Goal: Task Accomplishment & Management: Complete application form

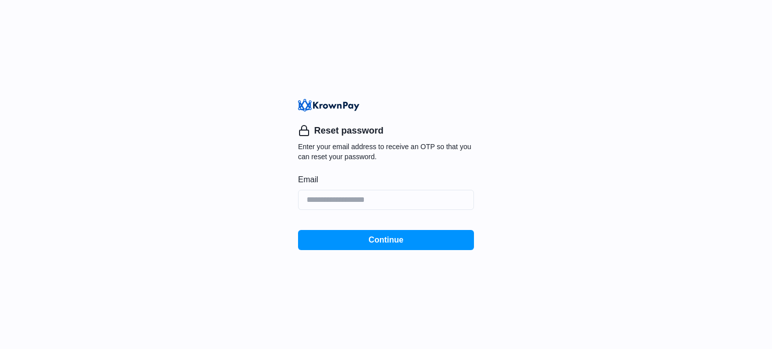
click at [329, 105] on img at bounding box center [328, 105] width 61 height 12
drag, startPoint x: 317, startPoint y: 136, endPoint x: 230, endPoint y: 74, distance: 107.0
click at [318, 136] on p "Reset password" at bounding box center [348, 131] width 69 height 14
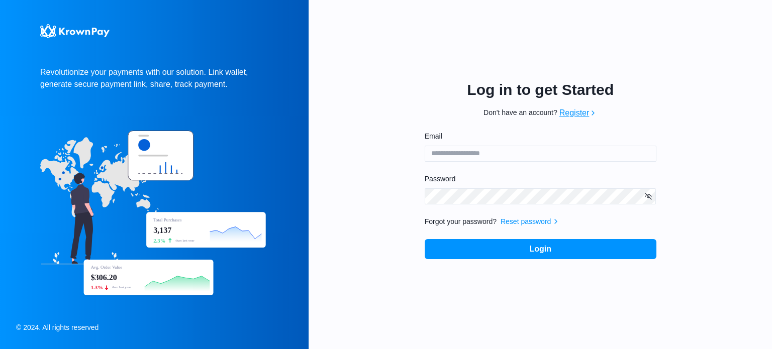
click at [575, 117] on link "Register" at bounding box center [574, 113] width 30 height 12
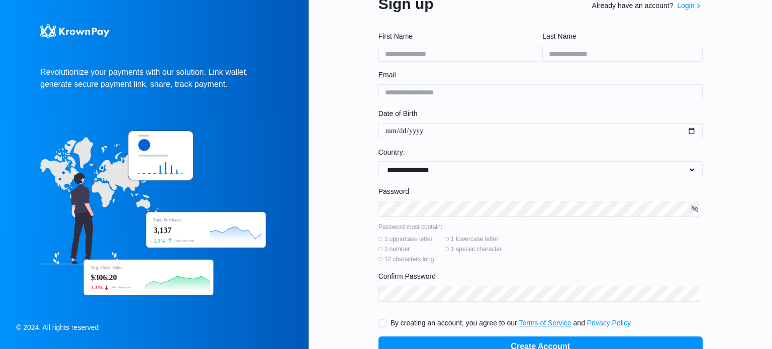
click at [534, 322] on link "Terms of Service" at bounding box center [545, 323] width 52 height 8
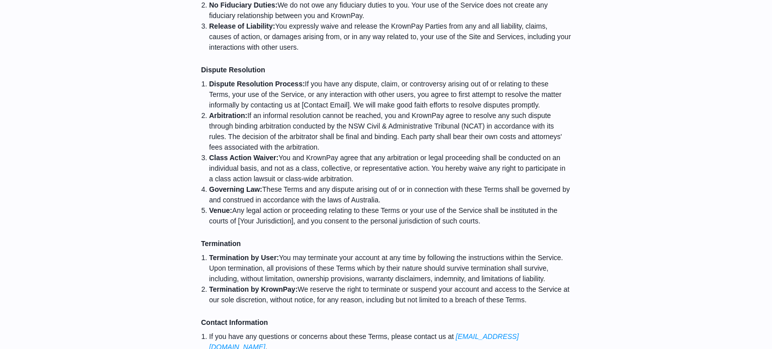
scroll to position [1134, 0]
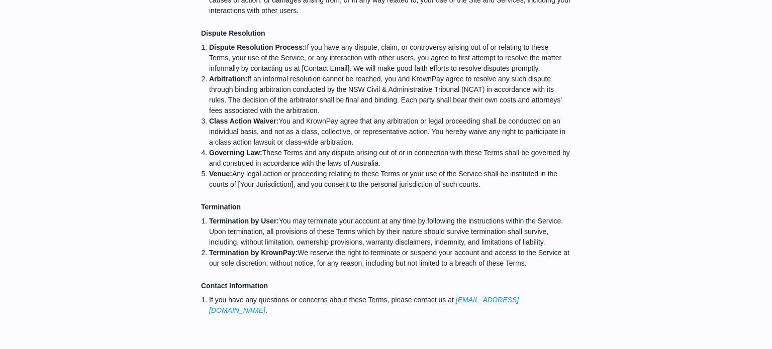
scroll to position [7, 0]
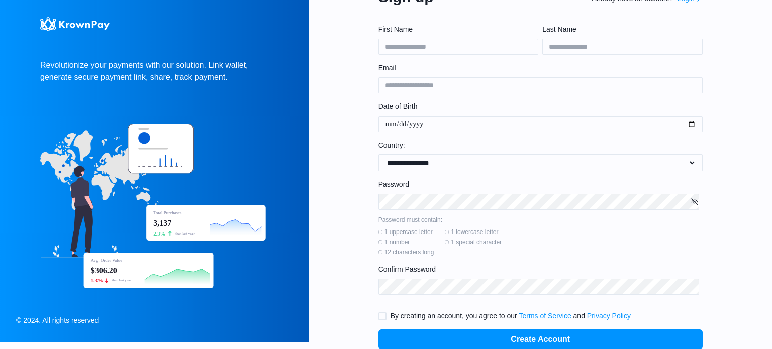
click at [604, 312] on link "Privacy Policy" at bounding box center [609, 316] width 44 height 8
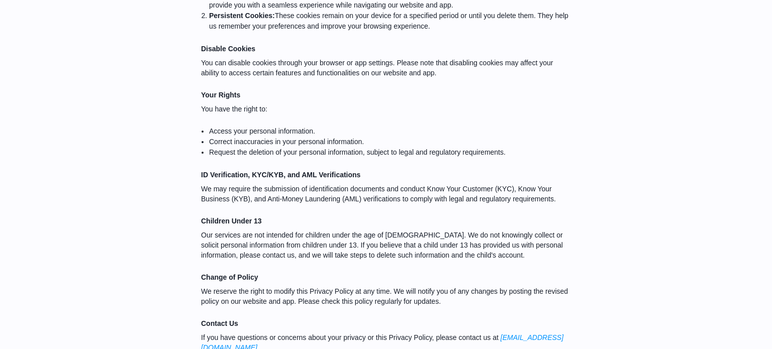
scroll to position [1210, 0]
